Goal: Task Accomplishment & Management: Use online tool/utility

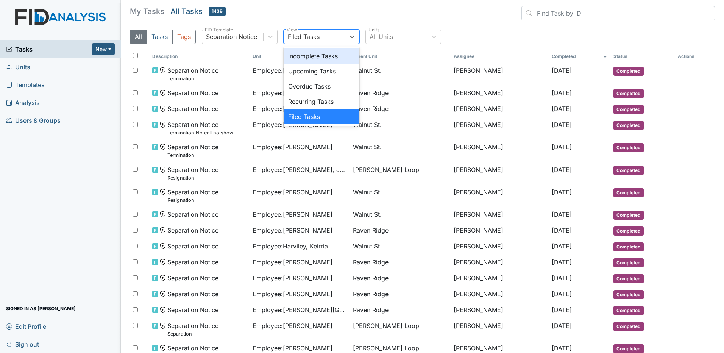
click at [321, 36] on div "Filed Tasks" at bounding box center [314, 37] width 61 height 14
click at [334, 72] on div "Upcoming Tasks" at bounding box center [322, 71] width 76 height 15
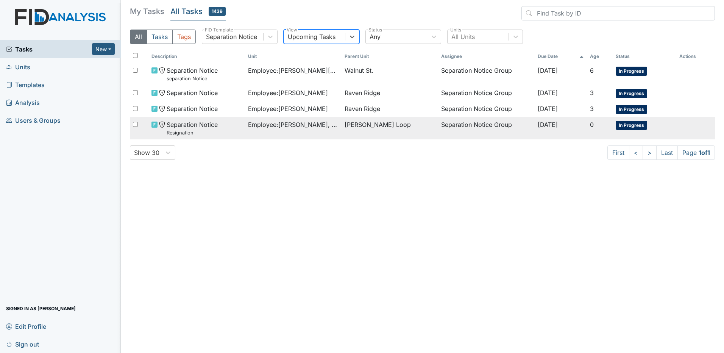
click at [338, 122] on div "Employee : Ruiz Rivera, Martha" at bounding box center [293, 124] width 91 height 9
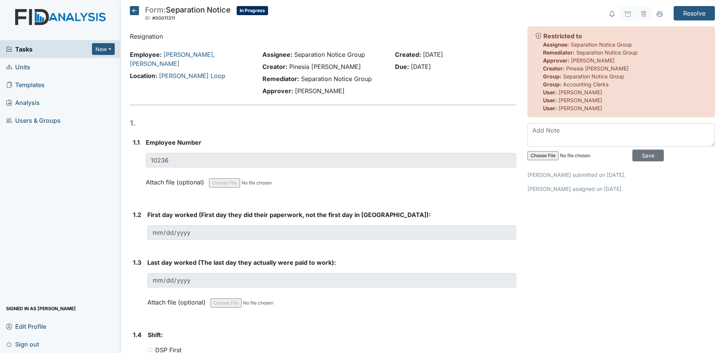
click at [136, 11] on icon at bounding box center [134, 10] width 9 height 9
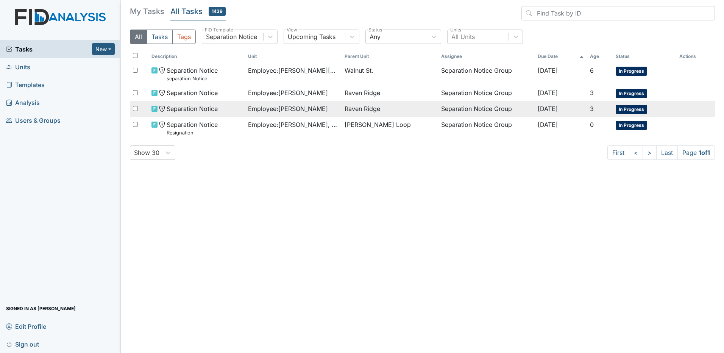
click at [266, 112] on span "Employee : Peaden , Christopher" at bounding box center [288, 108] width 80 height 9
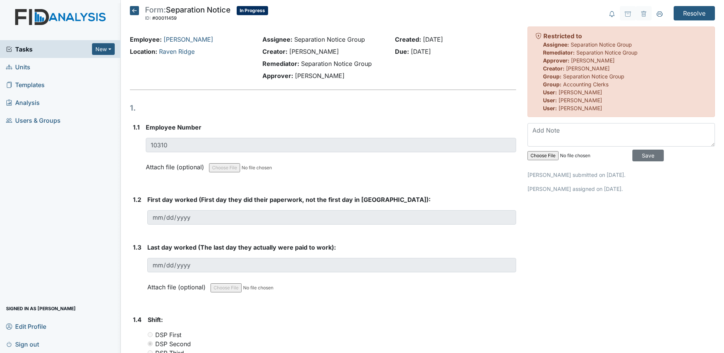
click at [133, 8] on icon at bounding box center [134, 10] width 9 height 9
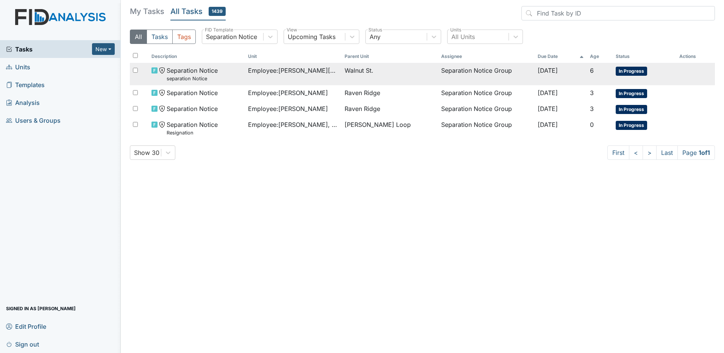
click at [321, 64] on td "Employee : [PERSON_NAME][GEOGRAPHIC_DATA]" at bounding box center [293, 74] width 97 height 22
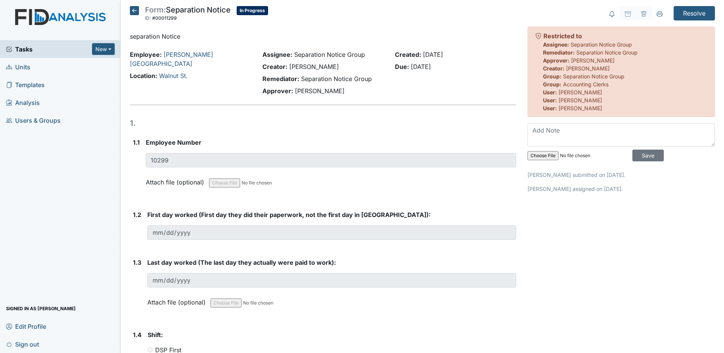
click at [132, 11] on icon at bounding box center [134, 10] width 9 height 9
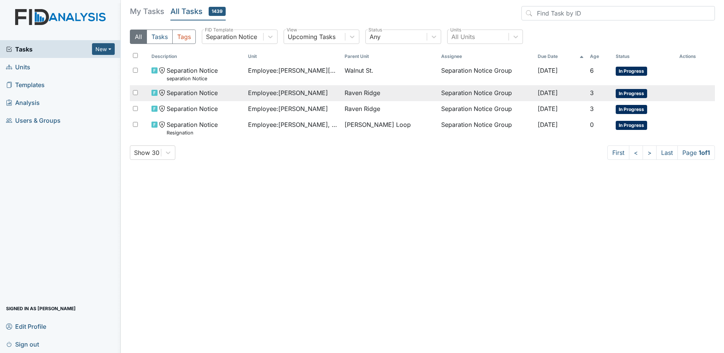
click at [268, 95] on span "Employee : Martinez, Kristal" at bounding box center [288, 92] width 80 height 9
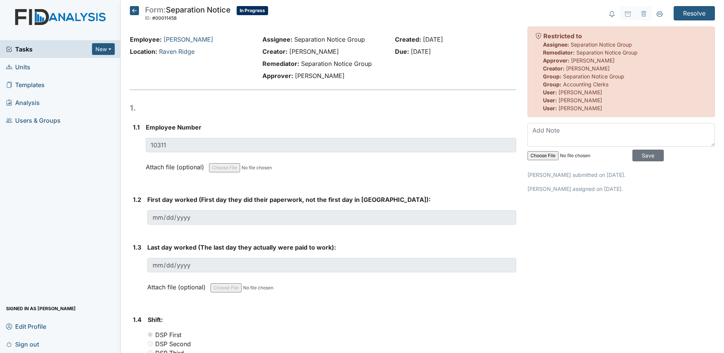
click at [137, 14] on icon at bounding box center [134, 10] width 9 height 9
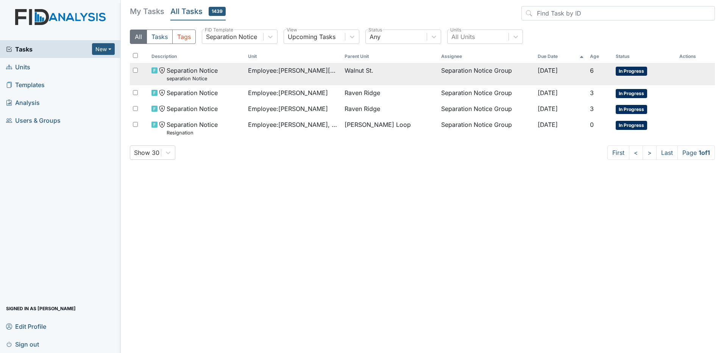
click at [301, 78] on td "Employee : Allen, Kiara" at bounding box center [293, 74] width 97 height 22
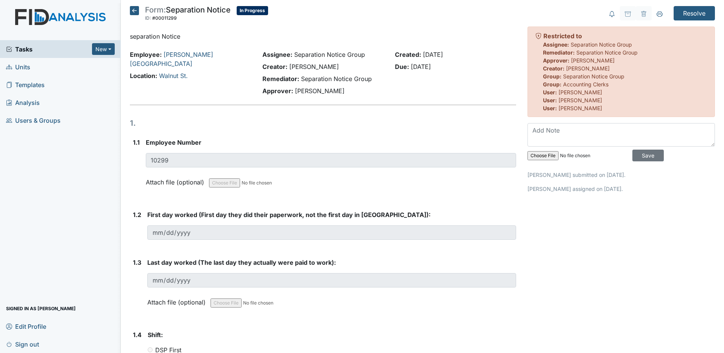
click at [135, 9] on icon at bounding box center [134, 10] width 9 height 9
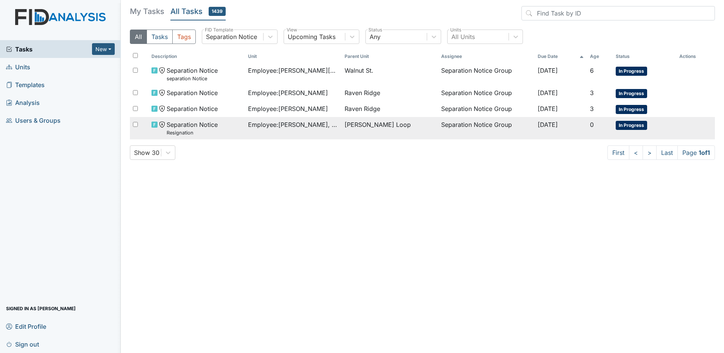
click at [281, 121] on span "Employee : Ruiz Rivera, Martha" at bounding box center [293, 124] width 91 height 9
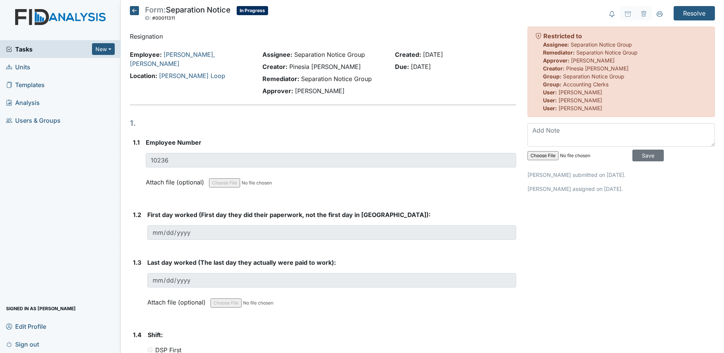
click at [134, 6] on icon at bounding box center [134, 10] width 9 height 9
